Goal: Task Accomplishment & Management: Use online tool/utility

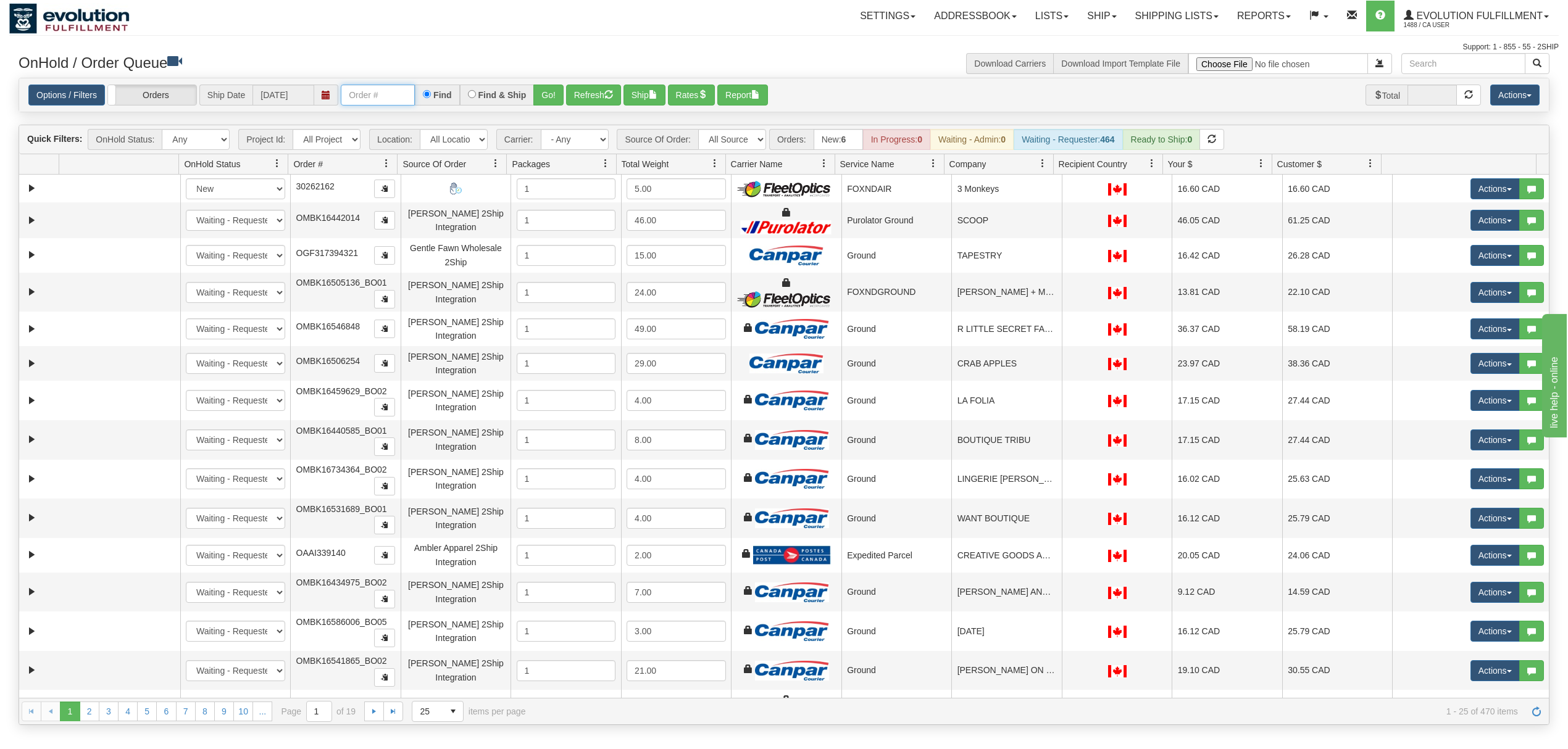
click at [392, 102] on input "text" at bounding box center [378, 95] width 74 height 21
click at [546, 97] on button "Go!" at bounding box center [549, 95] width 31 height 21
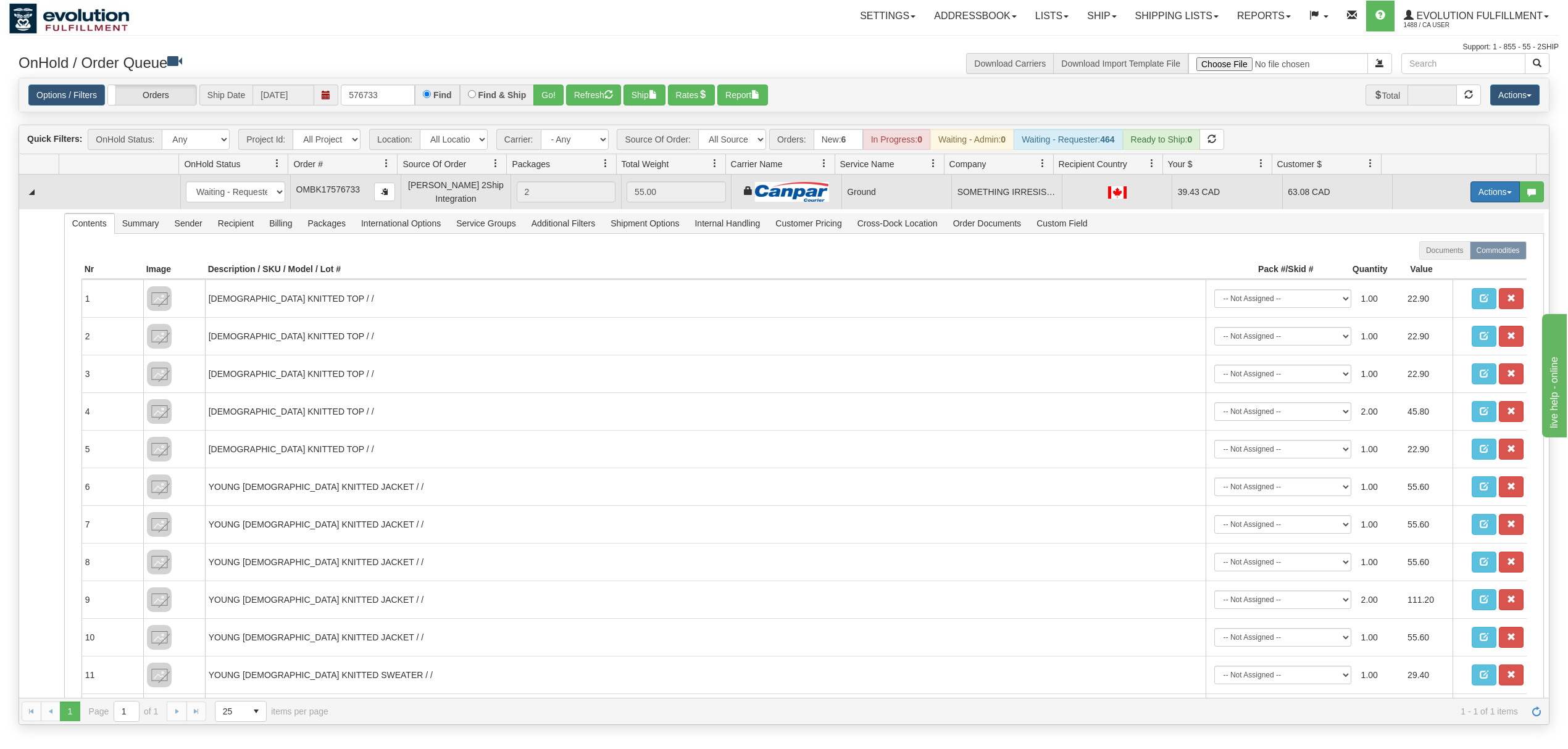
drag, startPoint x: 1462, startPoint y: 188, endPoint x: 1467, endPoint y: 195, distance: 8.6
click at [1471, 188] on button "Actions" at bounding box center [1495, 192] width 49 height 21
click at [1433, 264] on span "Ship" at bounding box center [1446, 263] width 26 height 10
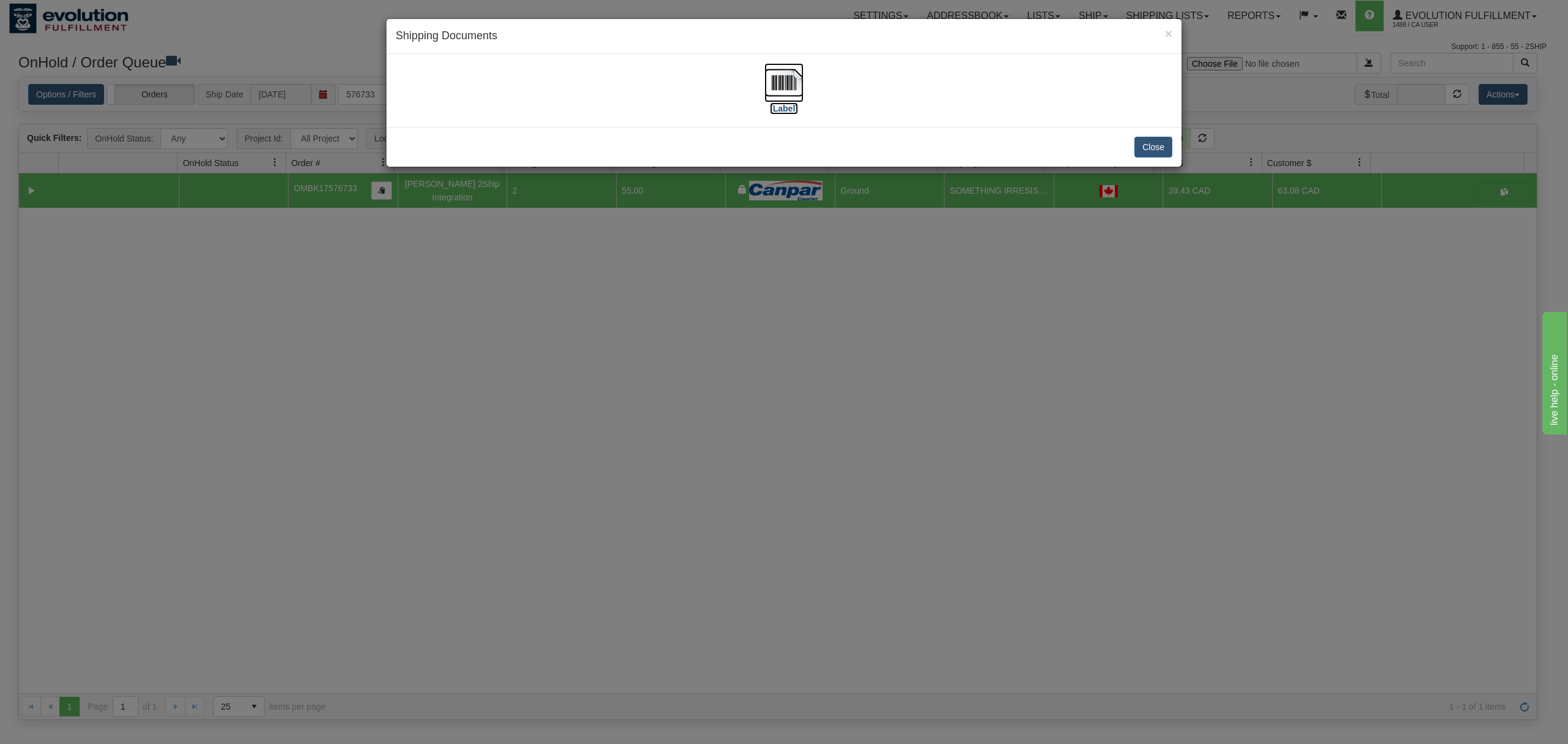
click at [791, 72] on img at bounding box center [784, 83] width 39 height 39
click at [1159, 140] on button "Close" at bounding box center [1153, 147] width 38 height 21
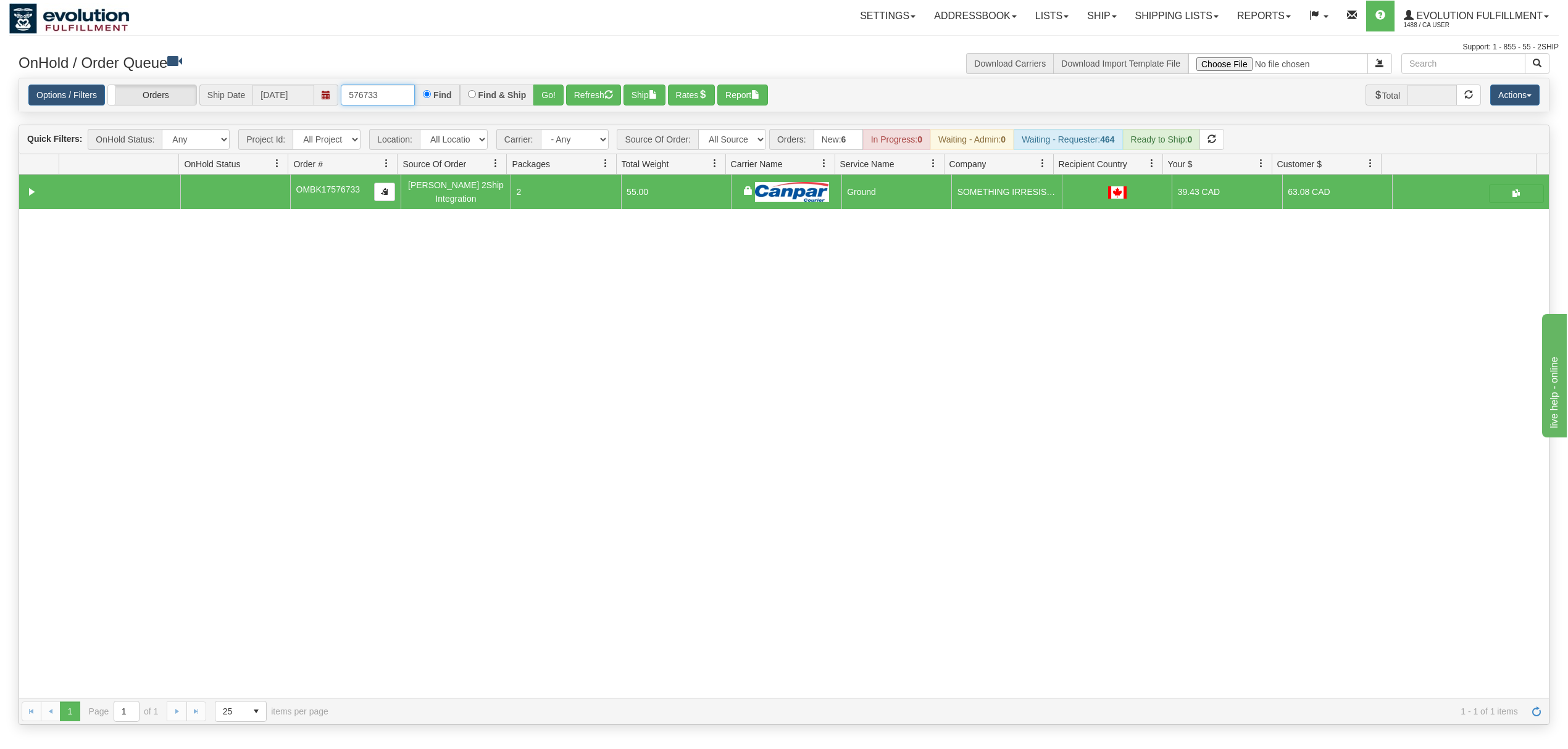
drag, startPoint x: 399, startPoint y: 96, endPoint x: 309, endPoint y: 99, distance: 90.0
click at [309, 99] on div "Options / Filters Group Shipments Orders Ship Date [DATE] 576733 Find Find & Sh…" at bounding box center [784, 95] width 1511 height 22
click at [534, 97] on div "Find & Ship" at bounding box center [497, 95] width 74 height 21
click at [546, 94] on button "Go!" at bounding box center [549, 95] width 31 height 21
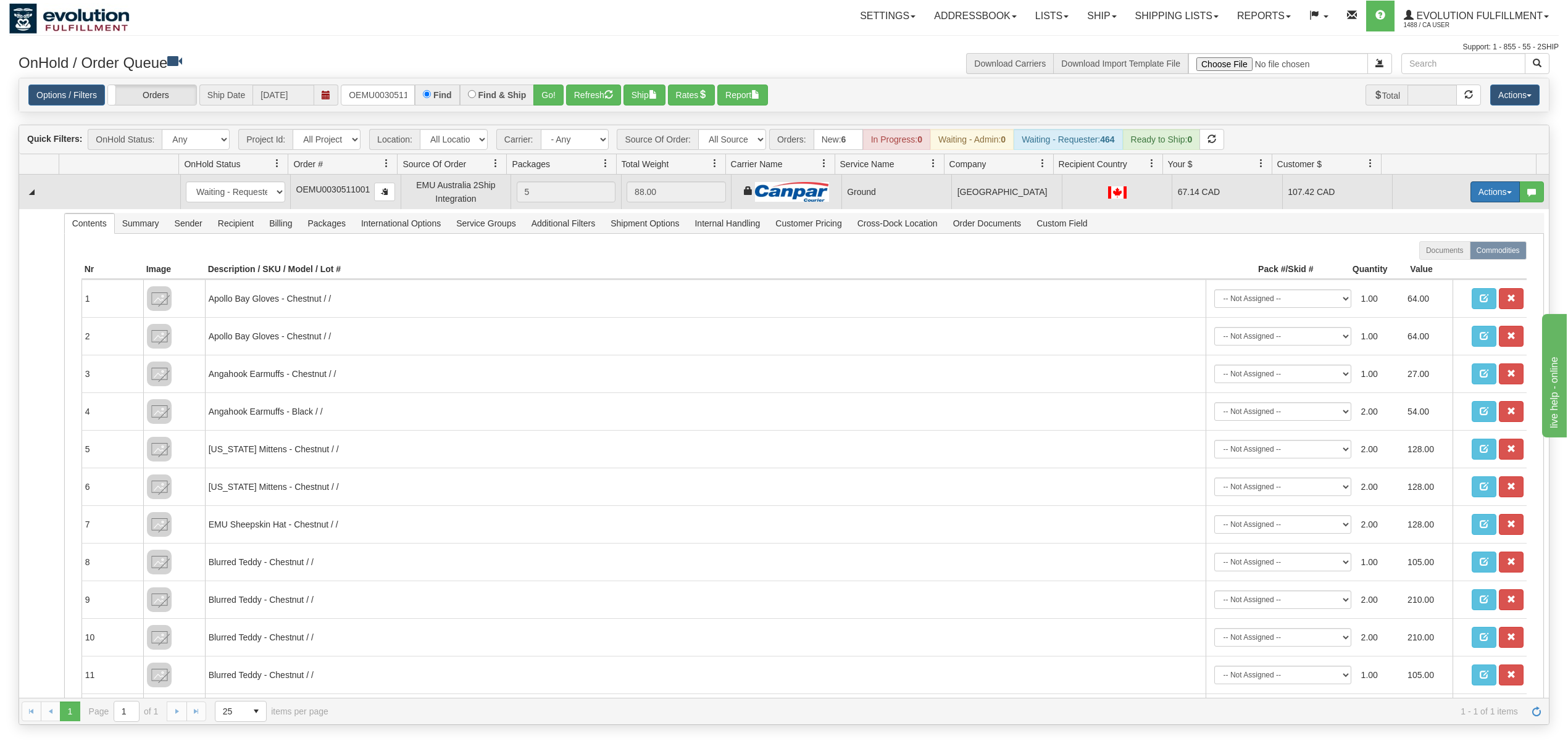
click at [1471, 191] on button "Actions" at bounding box center [1495, 192] width 49 height 21
click at [1433, 263] on span at bounding box center [1437, 263] width 9 height 9
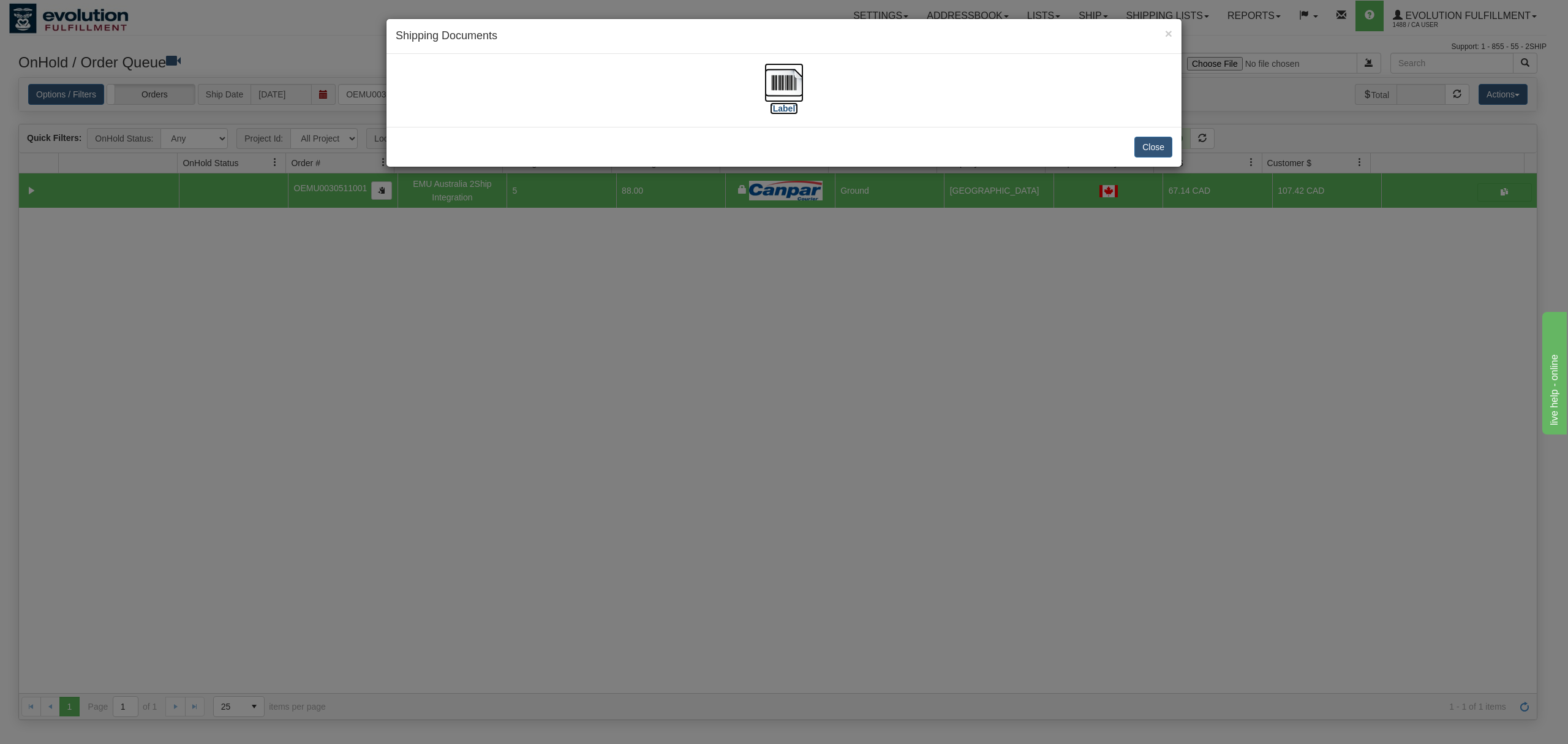
click at [784, 77] on img at bounding box center [784, 83] width 39 height 39
click at [1151, 140] on button "Close" at bounding box center [1153, 147] width 38 height 21
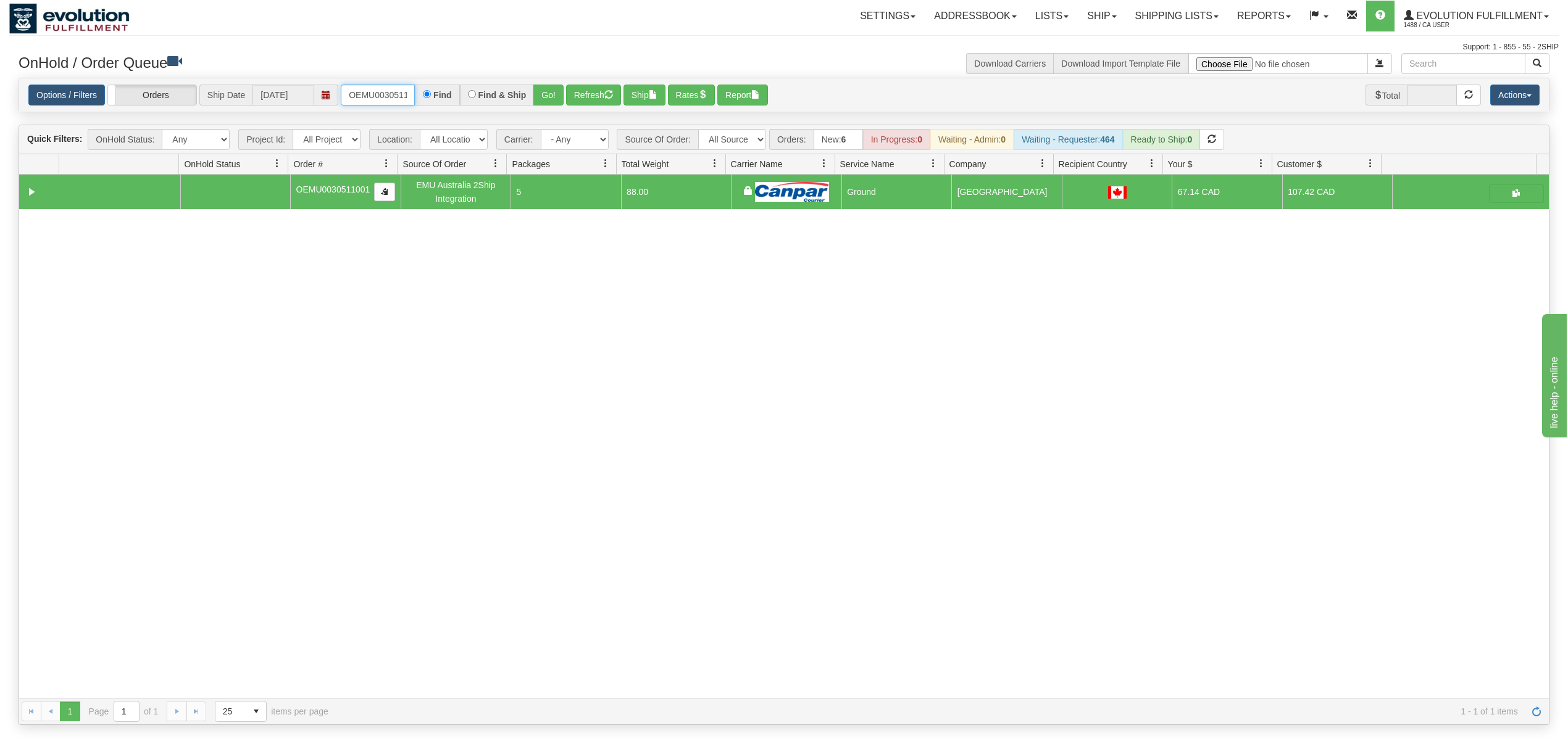
click at [379, 97] on input "OEMU0030511001" at bounding box center [378, 95] width 74 height 21
type input "OMBK17285447"
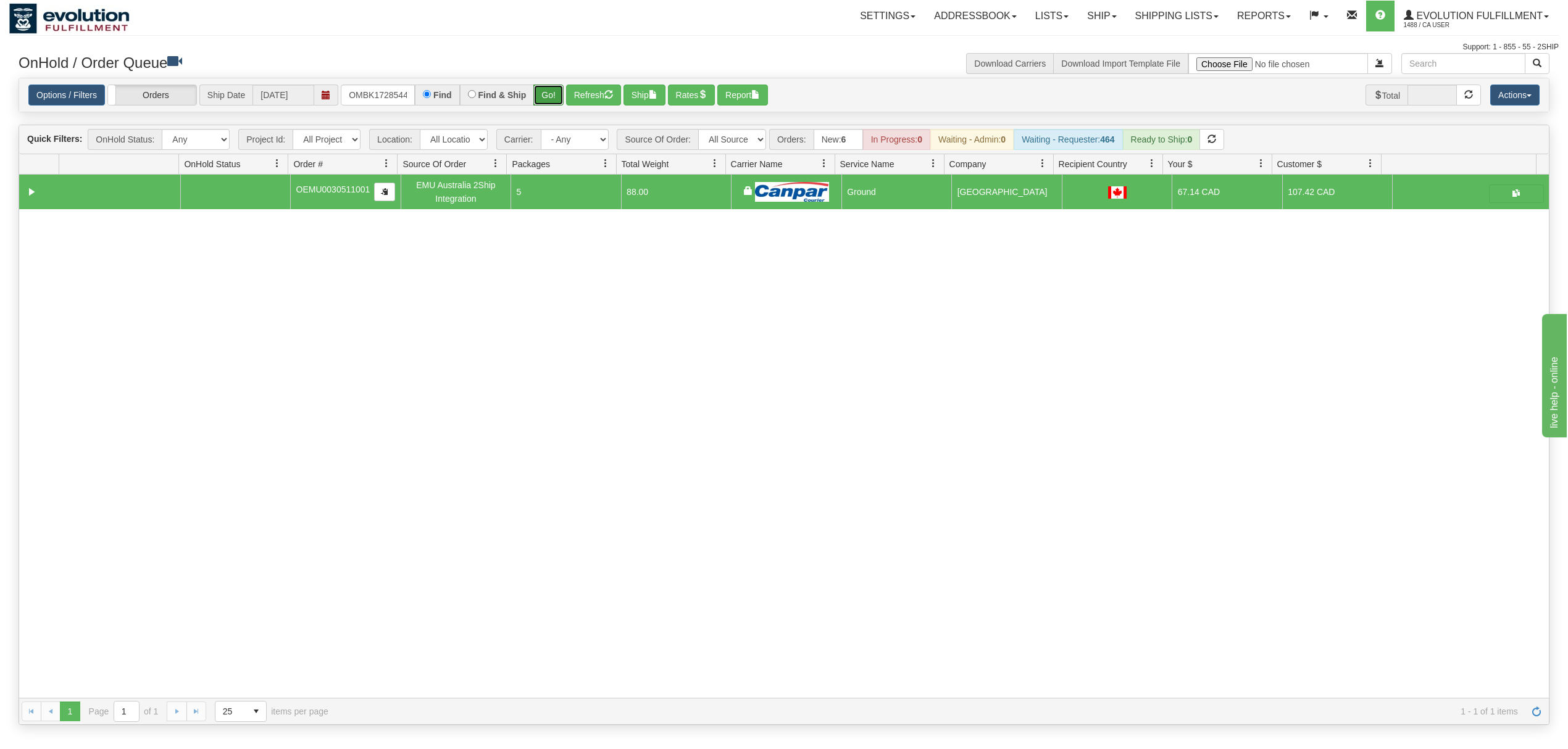
click at [551, 88] on button "Go!" at bounding box center [549, 95] width 31 height 21
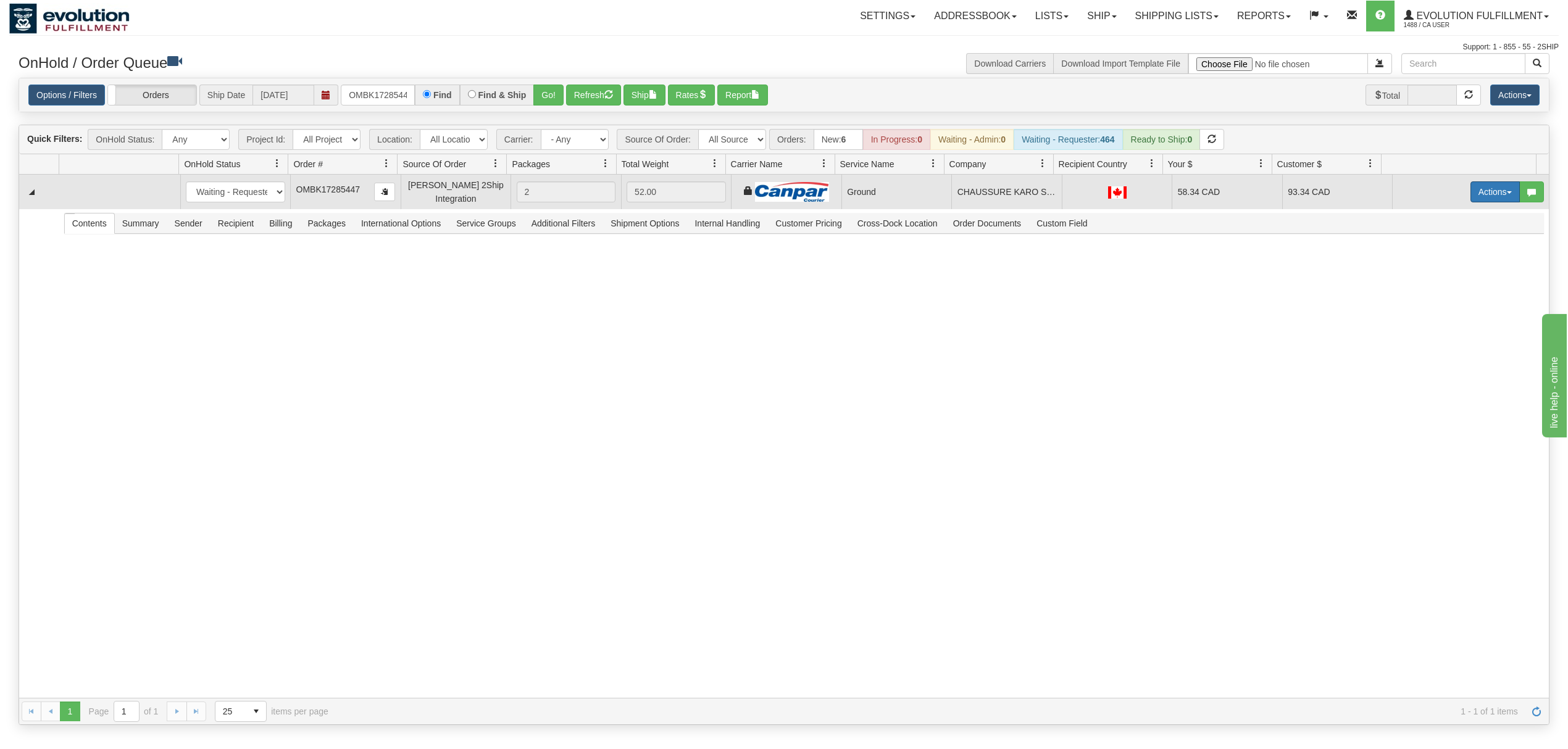
click at [1477, 201] on button "Actions" at bounding box center [1495, 192] width 49 height 21
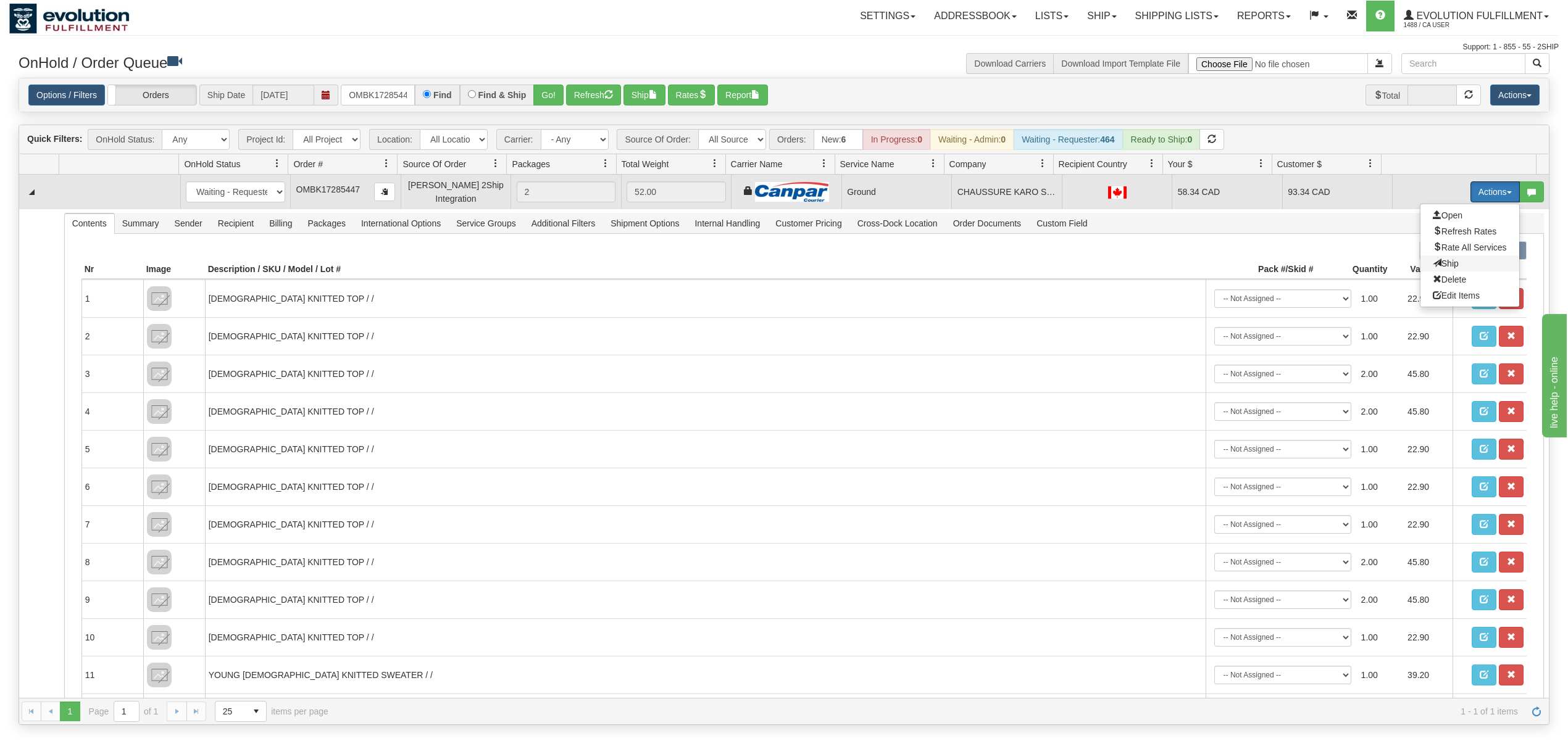
click at [1433, 263] on span "Ship" at bounding box center [1446, 263] width 26 height 10
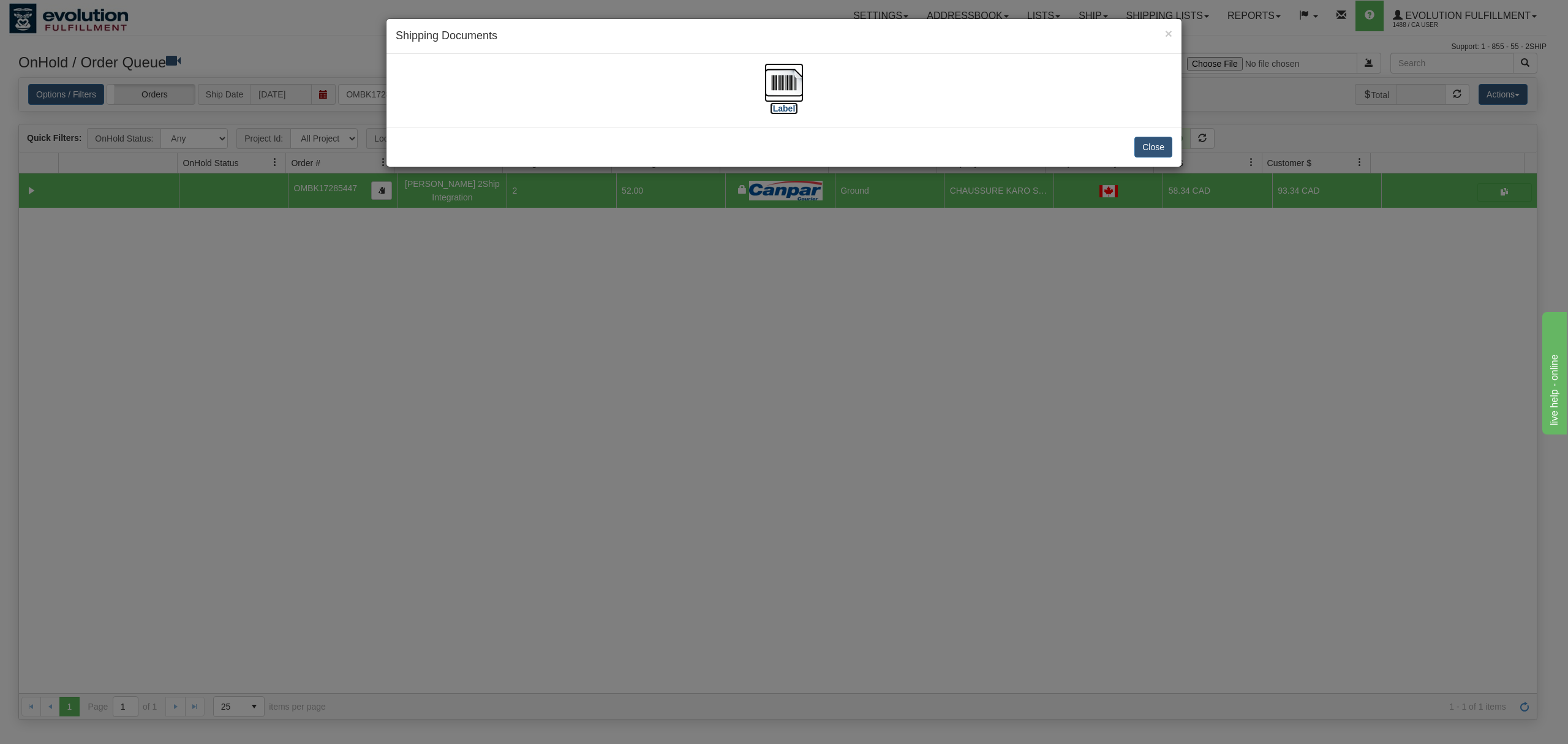
click at [777, 90] on img at bounding box center [784, 83] width 39 height 39
click at [1150, 136] on div "Close" at bounding box center [784, 147] width 795 height 40
click at [1151, 137] on button "Close" at bounding box center [1153, 147] width 38 height 21
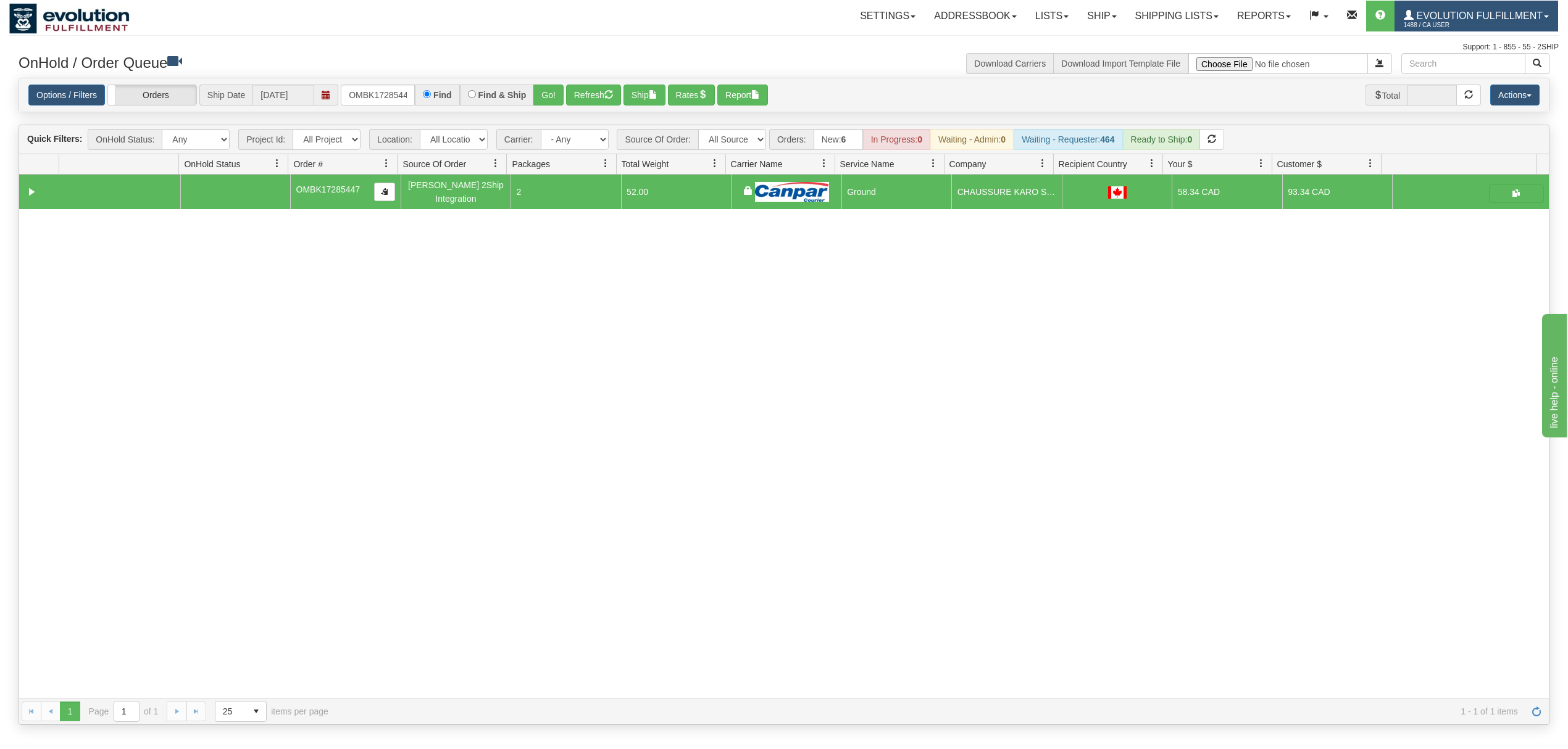
drag, startPoint x: 1465, startPoint y: 18, endPoint x: 1465, endPoint y: 33, distance: 15.0
click at [1465, 18] on link "Evolution Fulfillment 1488 / CA User" at bounding box center [1476, 16] width 164 height 31
click at [1462, 78] on span "LOG OUT" at bounding box center [1475, 74] width 39 height 10
